Goal: Task Accomplishment & Management: Manage account settings

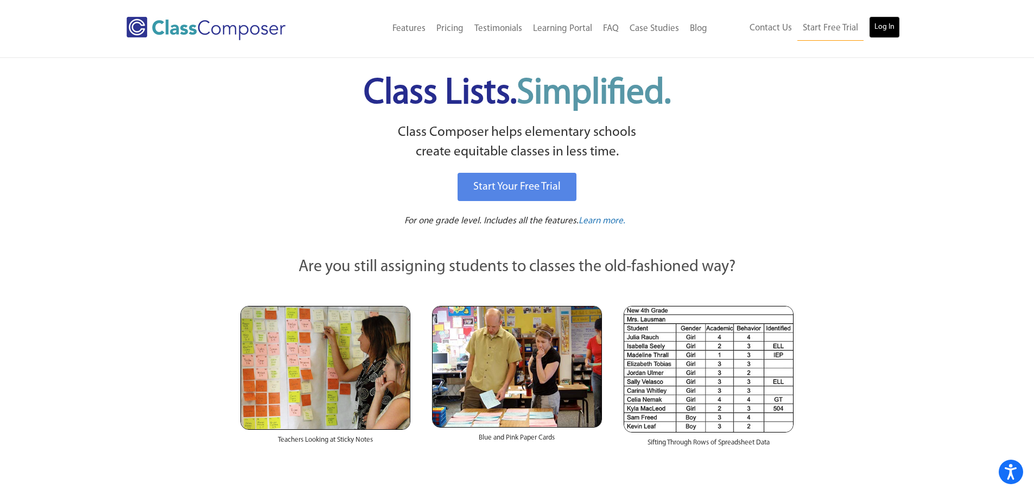
click at [882, 28] on link "Log In" at bounding box center [884, 27] width 31 height 22
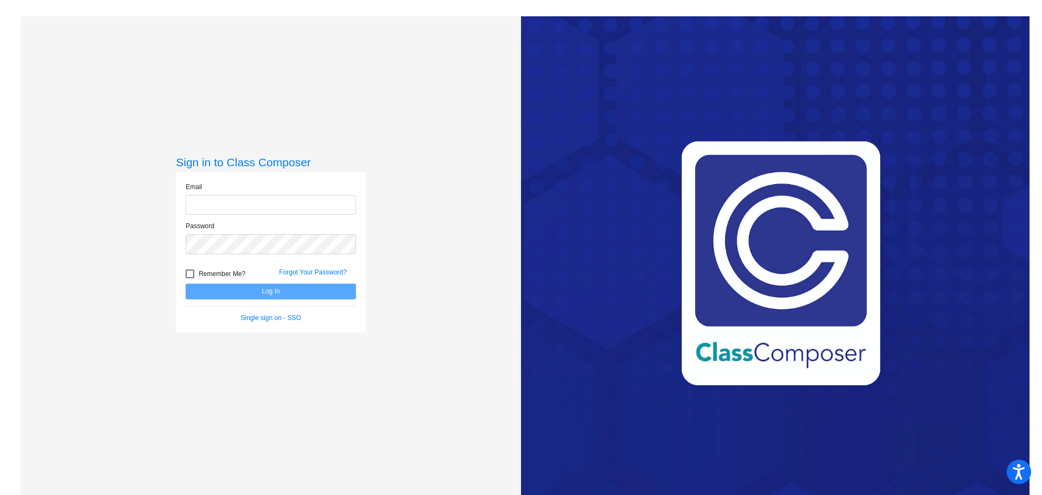
type input "[EMAIL_ADDRESS][DOMAIN_NAME]"
click at [338, 286] on button "Log In" at bounding box center [271, 291] width 170 height 16
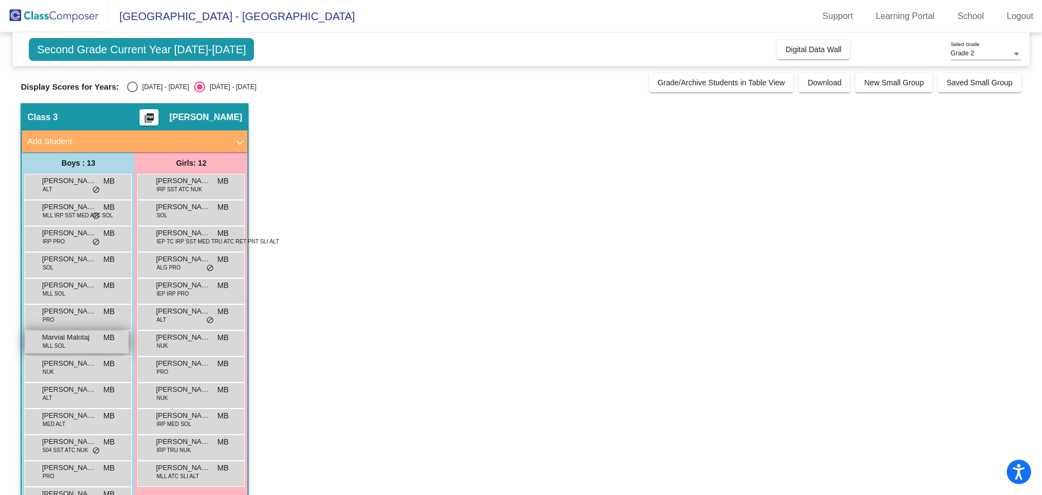
scroll to position [35, 0]
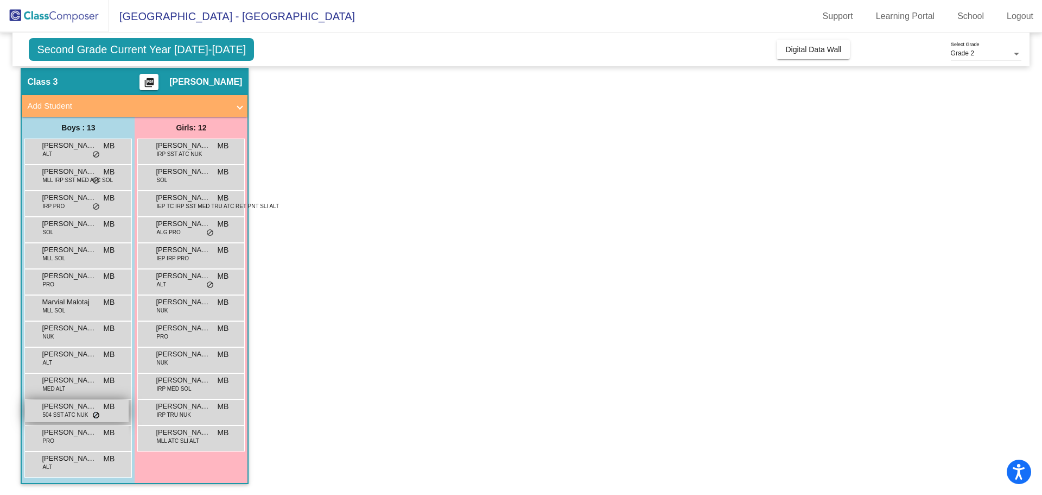
click at [96, 416] on span "do_not_disturb_alt" at bounding box center [96, 415] width 8 height 9
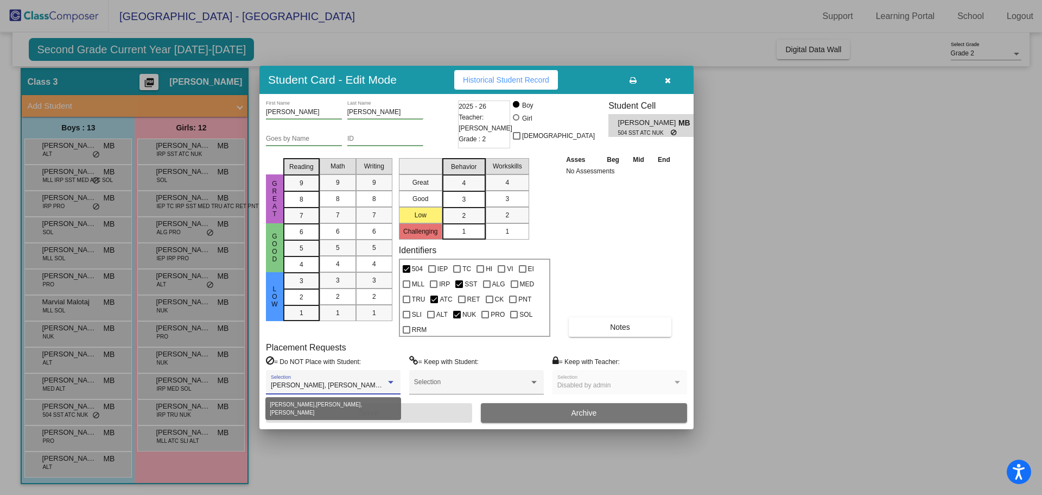
click at [389, 381] on div at bounding box center [390, 382] width 5 height 3
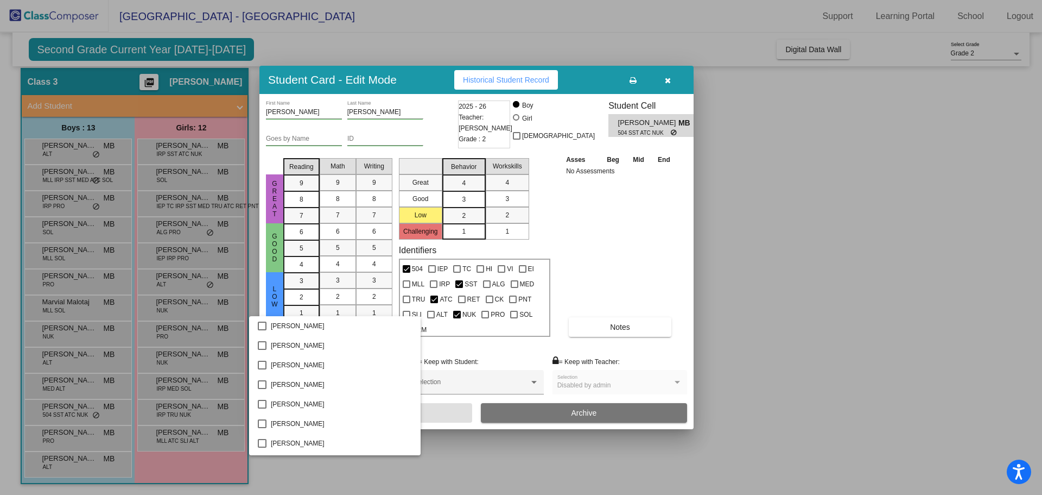
scroll to position [175, 0]
click at [712, 288] on div at bounding box center [521, 247] width 1042 height 495
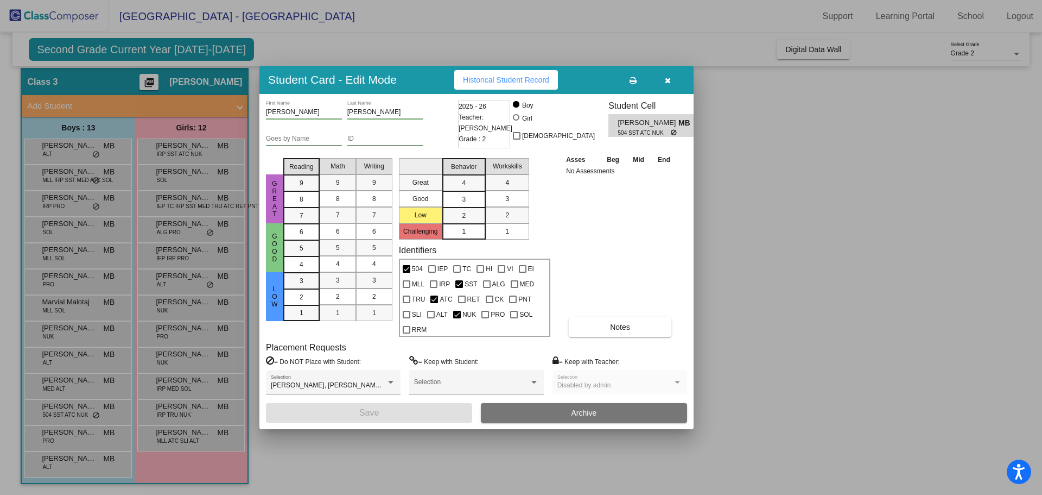
click at [331, 358] on label "= Do NOT Place with Student:" at bounding box center [313, 361] width 95 height 11
click at [331, 360] on label "= Do NOT Place with Student:" at bounding box center [313, 361] width 95 height 11
click at [532, 83] on span "Historical Student Record" at bounding box center [506, 79] width 86 height 9
